Goal: Find specific fact: Find specific fact

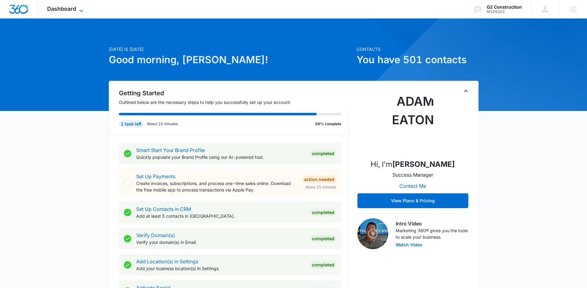
click at [80, 11] on icon at bounding box center [81, 10] width 7 height 7
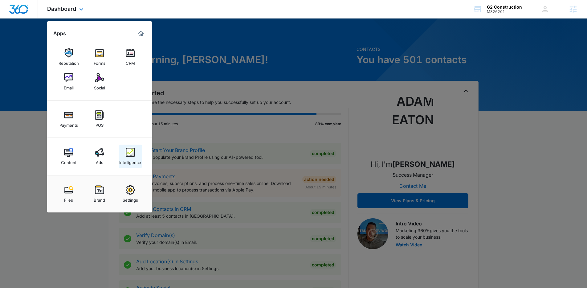
click at [128, 155] on img at bounding box center [130, 152] width 9 height 9
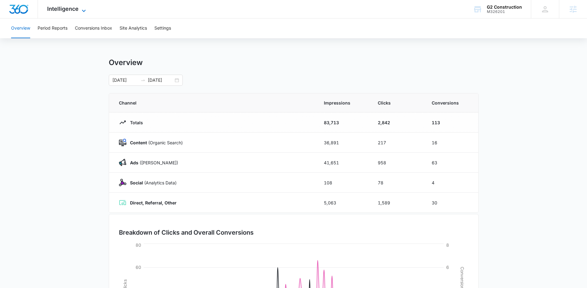
click at [83, 11] on icon at bounding box center [84, 11] width 4 height 2
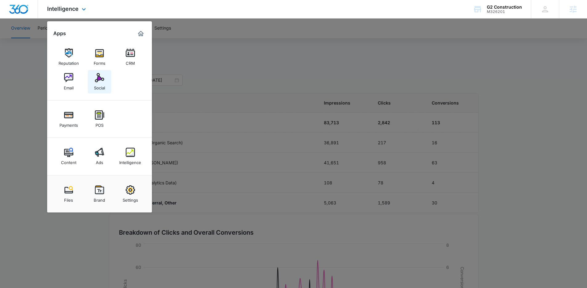
click at [96, 79] on img at bounding box center [99, 77] width 9 height 9
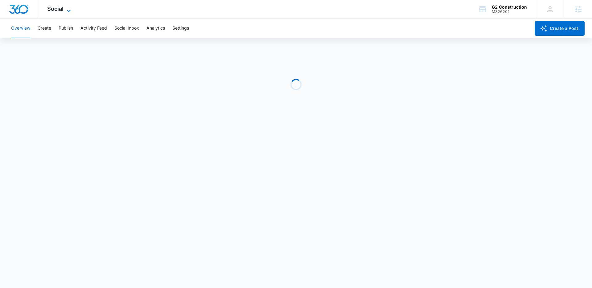
click at [66, 11] on icon at bounding box center [68, 10] width 7 height 7
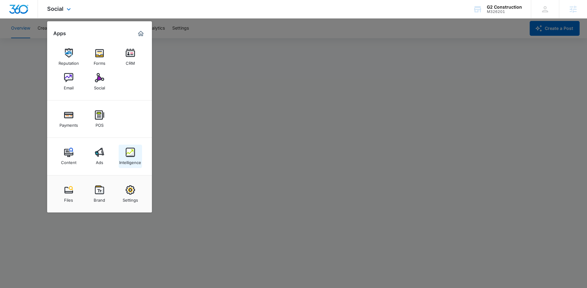
click at [130, 156] on img at bounding box center [130, 152] width 9 height 9
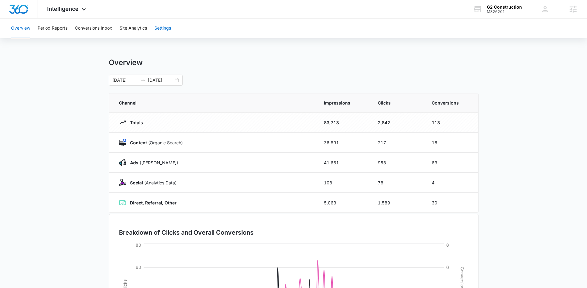
click at [159, 33] on button "Settings" at bounding box center [162, 28] width 17 height 20
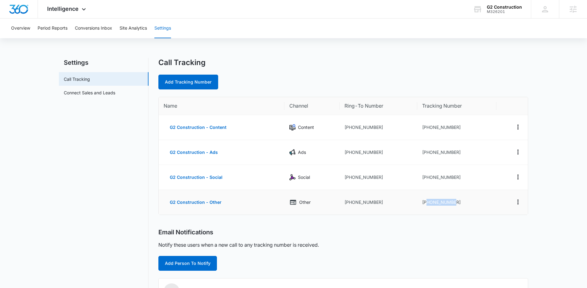
drag, startPoint x: 455, startPoint y: 202, endPoint x: 427, endPoint y: 202, distance: 28.0
click at [427, 202] on td "[PHONE_NUMBER]" at bounding box center [456, 202] width 79 height 25
copy td "9703310734"
click at [83, 13] on div "Intelligence Apps Reputation Forms CRM Email Social Payments POS Content Ads In…" at bounding box center [67, 9] width 59 height 18
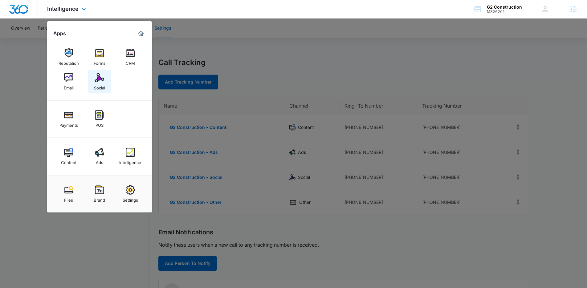
click at [98, 77] on img at bounding box center [99, 77] width 9 height 9
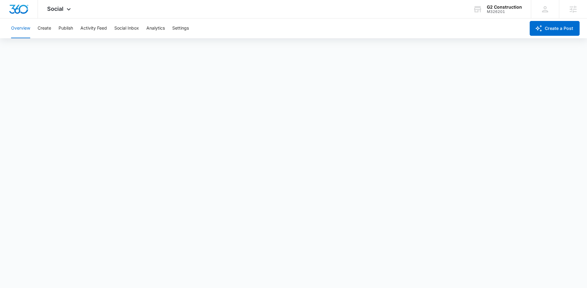
click at [35, 27] on div "Overview Create Publish Activity Feed Social Inbox Analytics Settings" at bounding box center [266, 28] width 518 height 20
click at [37, 27] on div "Overview Create Publish Activity Feed Social Inbox Analytics Settings" at bounding box center [266, 28] width 518 height 20
click at [40, 27] on button "Create" at bounding box center [45, 28] width 14 height 20
